Goal: Task Accomplishment & Management: Manage account settings

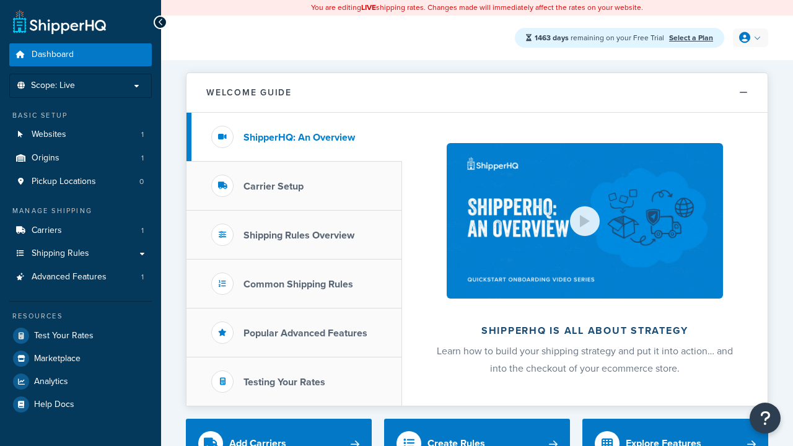
click at [749, 38] on icon at bounding box center [744, 37] width 11 height 11
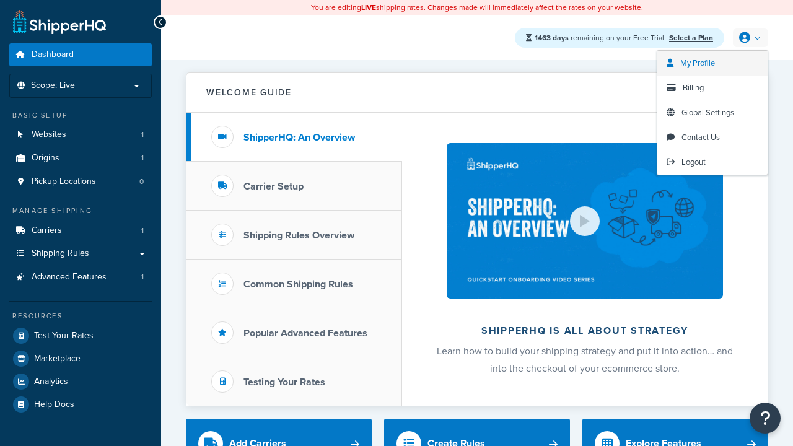
click at [712, 63] on span "My Profile" at bounding box center [697, 63] width 35 height 12
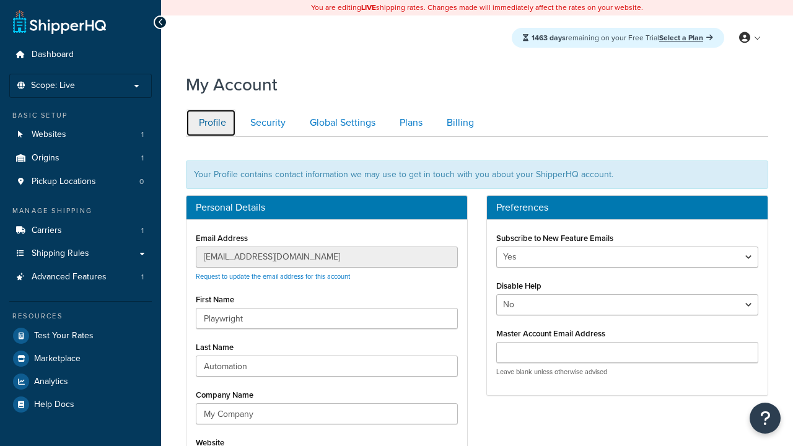
click at [211, 123] on link "Profile" at bounding box center [211, 123] width 50 height 28
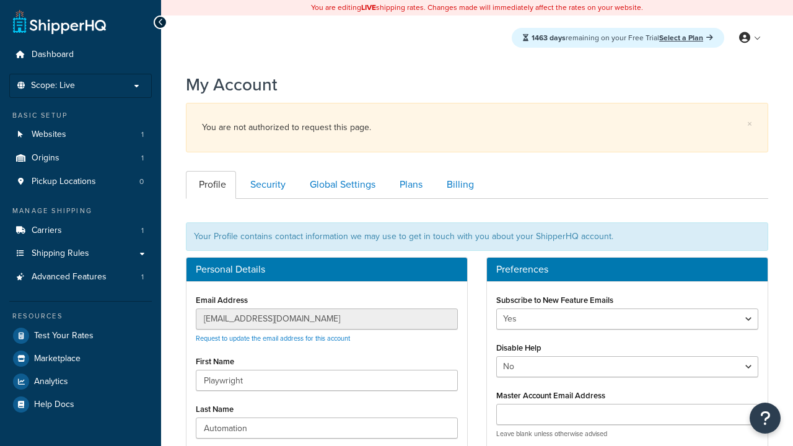
scroll to position [180, 0]
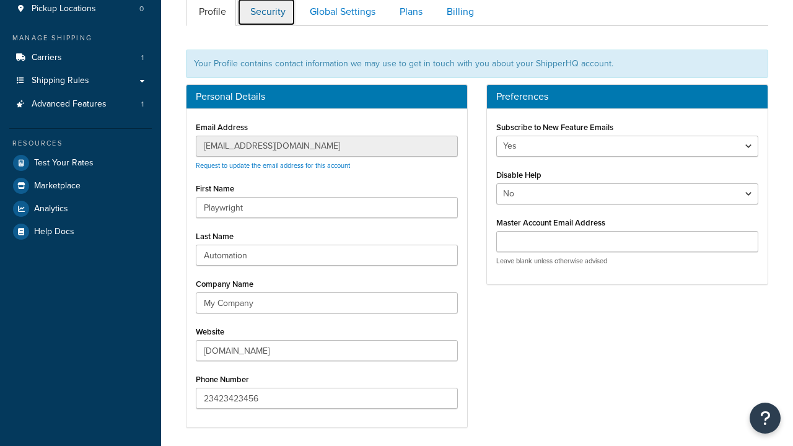
click at [266, 14] on link "Security" at bounding box center [266, 12] width 58 height 28
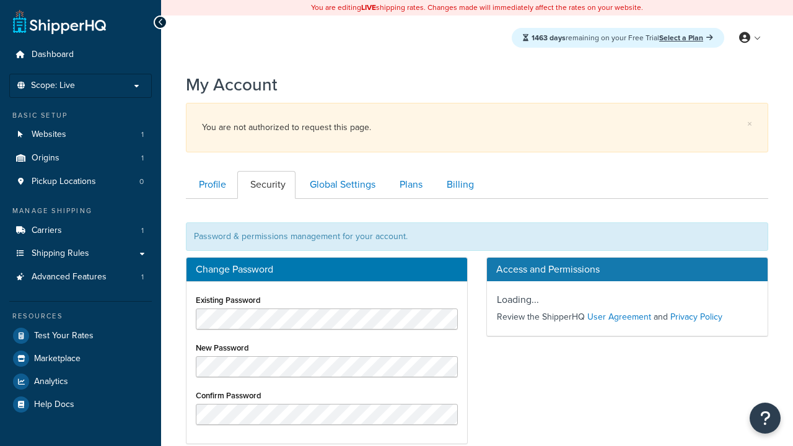
scroll to position [199, 0]
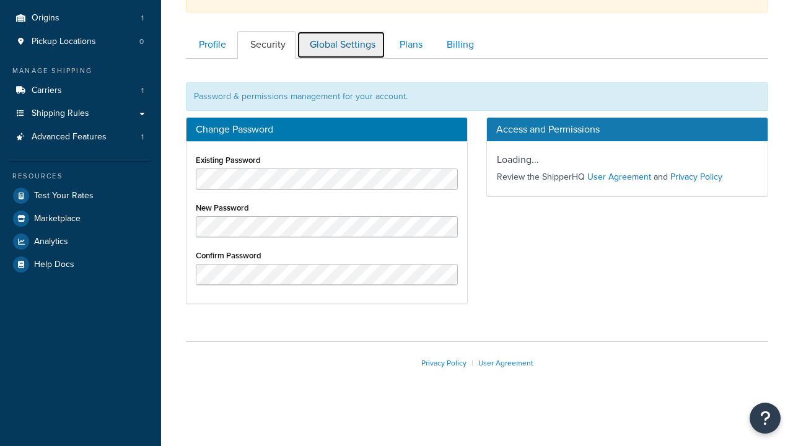
click at [341, 45] on link "Global Settings" at bounding box center [341, 45] width 89 height 28
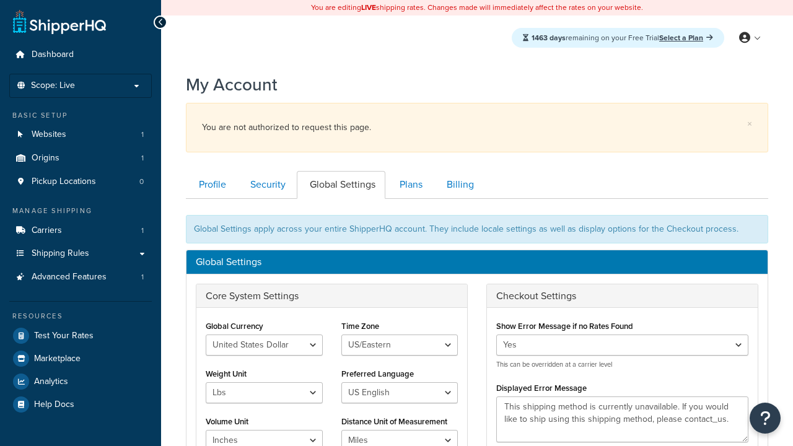
scroll to position [199, 0]
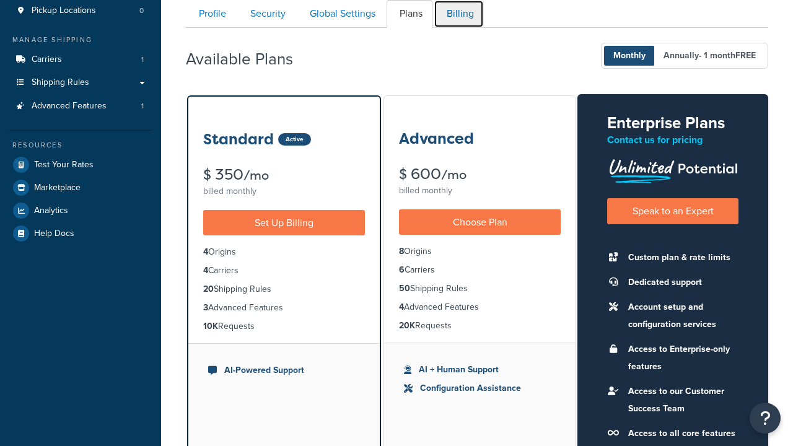
click at [458, 14] on link "Billing" at bounding box center [459, 14] width 50 height 28
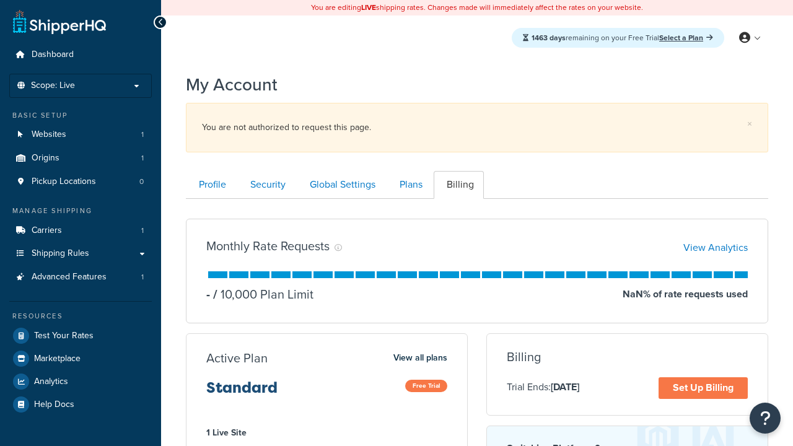
scroll to position [199, 0]
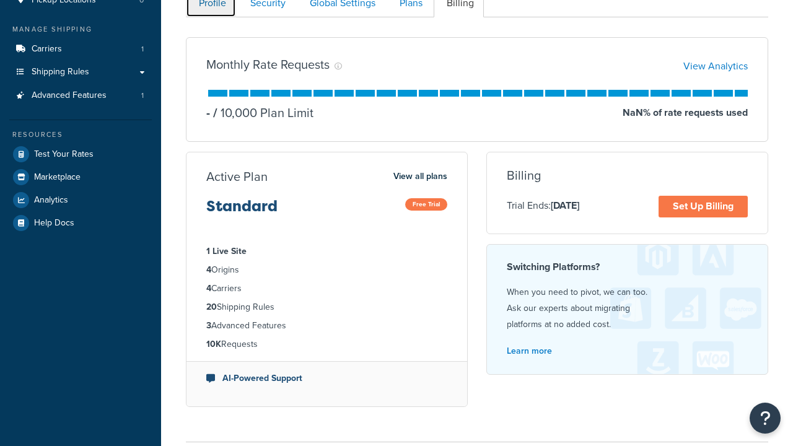
click at [211, 14] on link "Profile" at bounding box center [211, 3] width 50 height 28
